Goal: Use online tool/utility: Utilize a website feature to perform a specific function

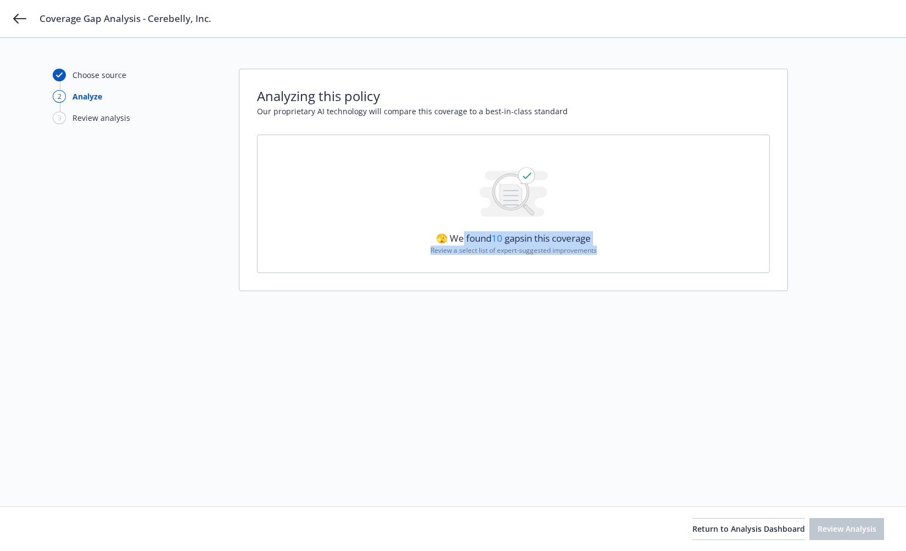
drag, startPoint x: 457, startPoint y: 239, endPoint x: 604, endPoint y: 255, distance: 147.4
click at [611, 257] on div "🫣 We found 10 gaps in this coverage Review a select list of expert-suggested im…" at bounding box center [513, 204] width 513 height 139
click at [594, 327] on div "Choose source 2 Analyze 3 Review analysis Analyzing this policy Our proprietary…" at bounding box center [453, 272] width 801 height 407
click at [116, 228] on div "Choose source 2 Analyze 3 Review analysis" at bounding box center [113, 272] width 121 height 407
click at [131, 257] on div "Choose source 2 Analyze 3 Review analysis" at bounding box center [113, 272] width 121 height 407
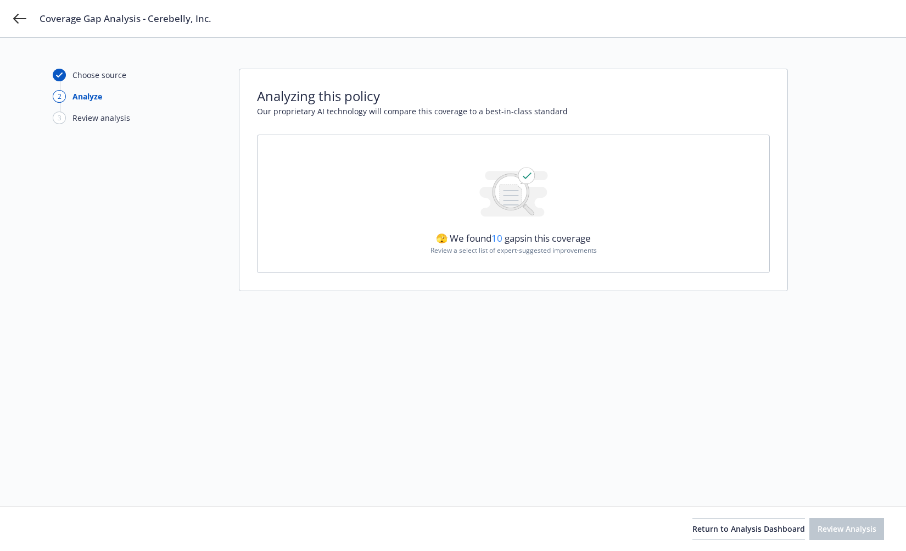
click at [141, 256] on div "Choose source 2 Analyze 3 Review analysis" at bounding box center [113, 272] width 121 height 407
drag, startPoint x: 463, startPoint y: 144, endPoint x: 581, endPoint y: 279, distance: 179.3
click at [581, 279] on div "Analyzing this policy Our proprietary AI technology will compare this coverage …" at bounding box center [513, 180] width 549 height 222
click at [625, 269] on div "🫣 We found 10 gaps in this coverage Review a select list of expert-suggested im…" at bounding box center [513, 204] width 513 height 139
click at [579, 338] on div "Choose source 2 Analyze 3 Review analysis Analyzing this policy Our proprietary…" at bounding box center [453, 272] width 801 height 407
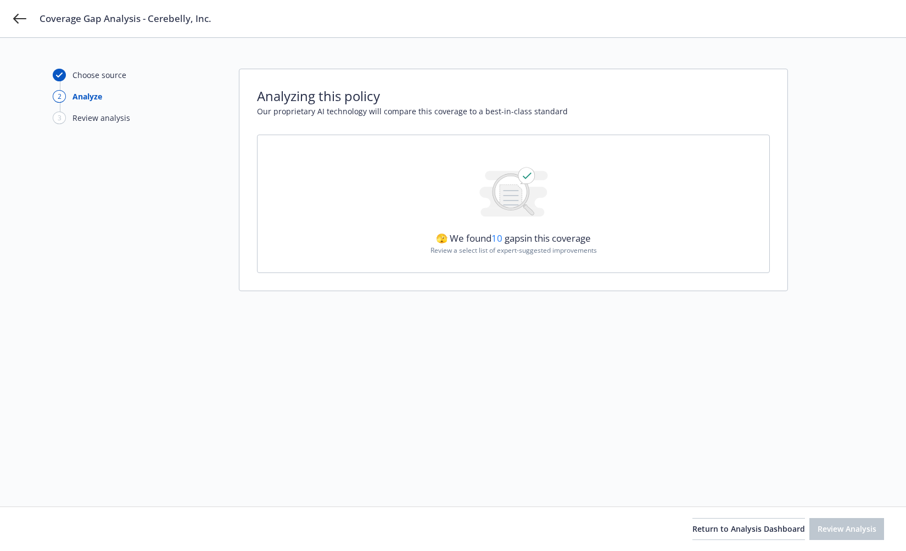
click at [99, 207] on div "Choose source 2 Analyze 3 Review analysis" at bounding box center [113, 272] width 121 height 407
click at [174, 378] on div "Choose source 2 Analyze 3 Review analysis Analyzing this policy Our proprietary…" at bounding box center [453, 272] width 801 height 407
click at [203, 337] on div "Choose source 2 Analyze 3 Review analysis Analyzing this policy Our proprietary…" at bounding box center [453, 272] width 801 height 407
click at [395, 322] on div "Choose source 2 Analyze 3 Review analysis Analyzing this policy Our proprietary…" at bounding box center [453, 272] width 801 height 407
